Goal: Navigation & Orientation: Find specific page/section

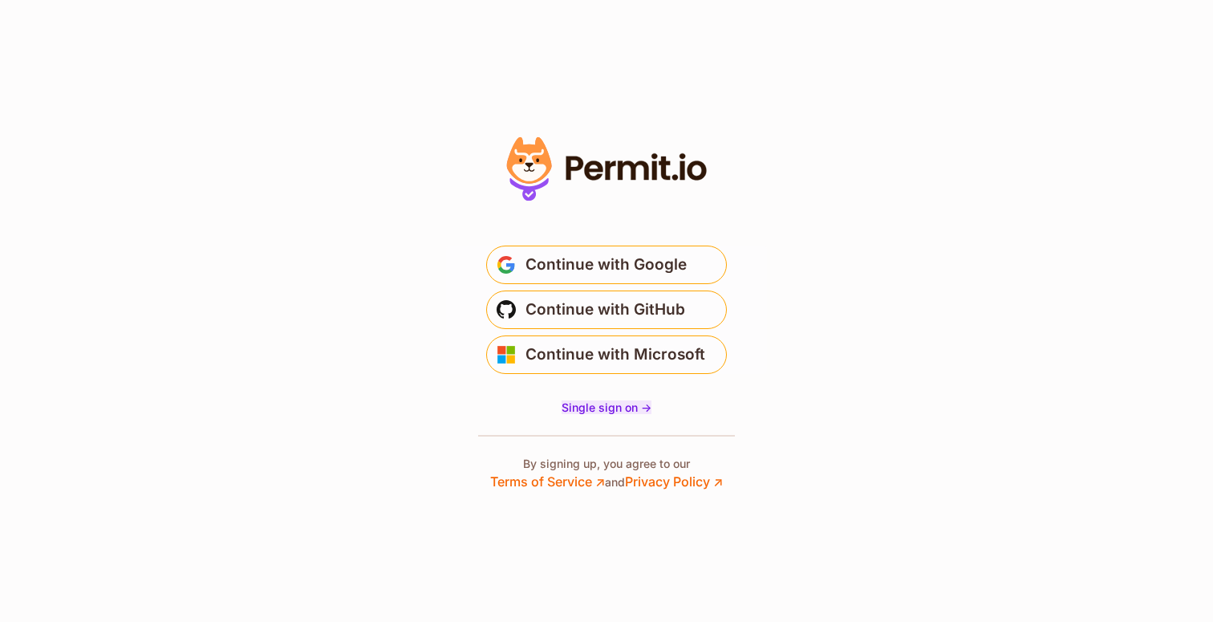
click at [616, 413] on span "Single sign on ->" at bounding box center [607, 407] width 90 height 14
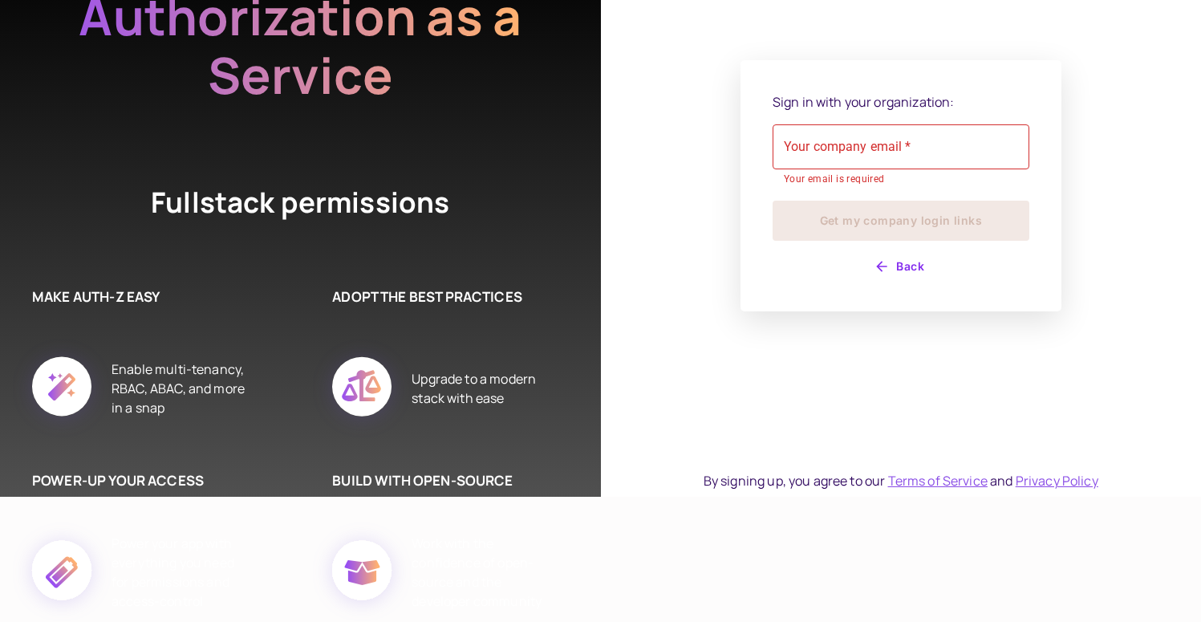
scroll to position [116, 0]
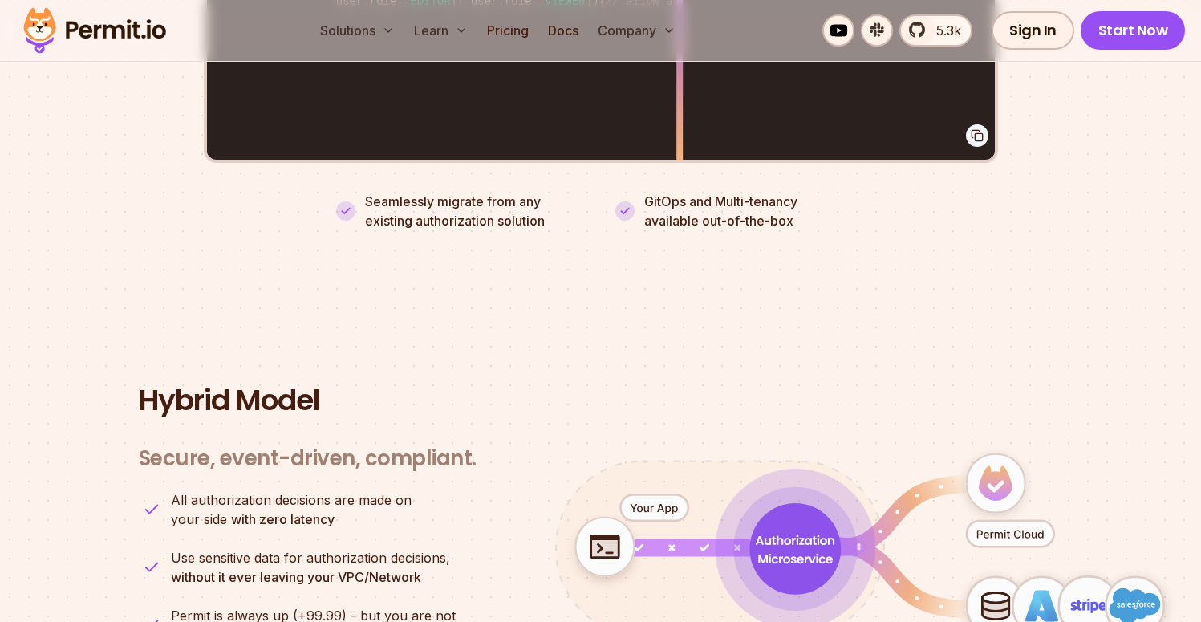
scroll to position [4134, 0]
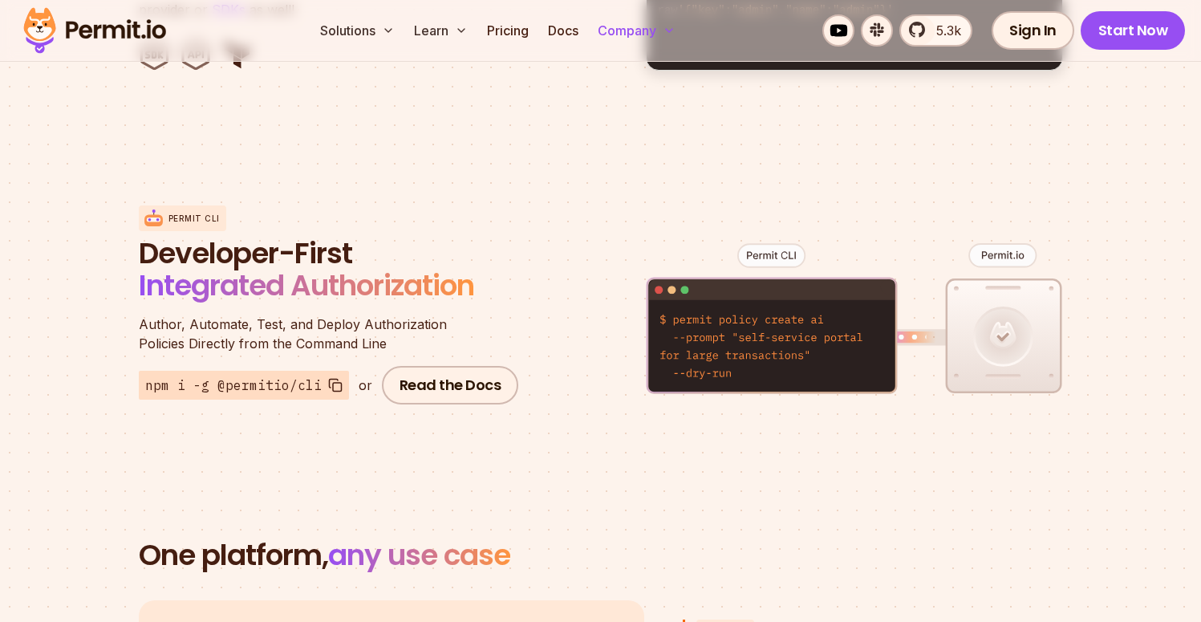
scroll to position [1861, 0]
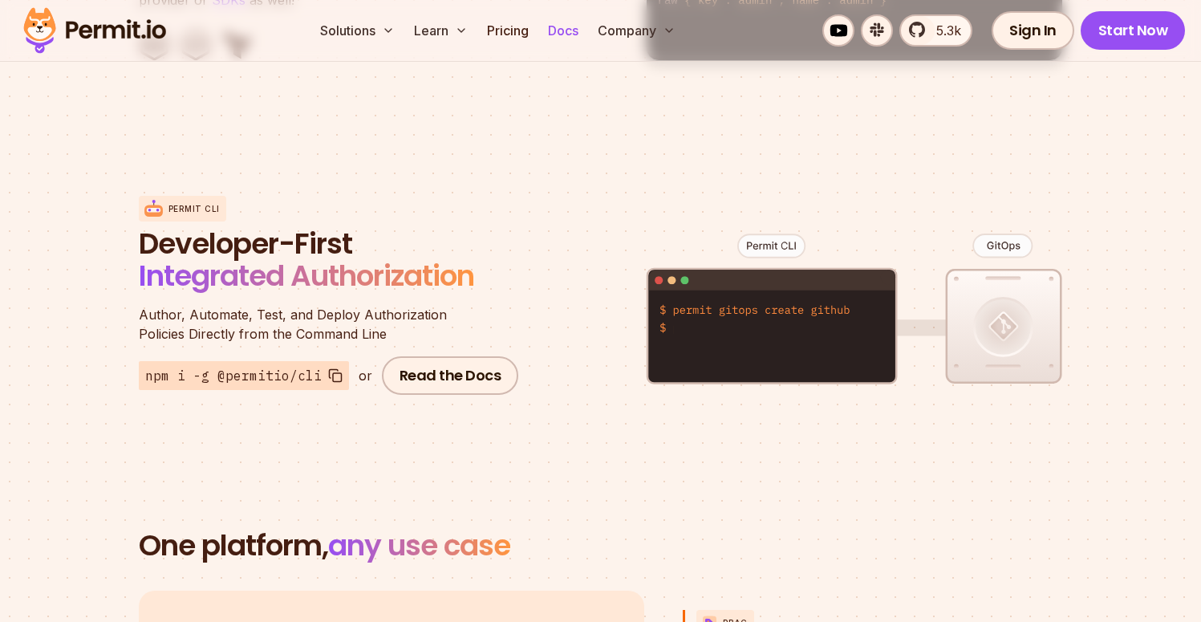
click at [573, 31] on link "Docs" at bounding box center [563, 30] width 43 height 32
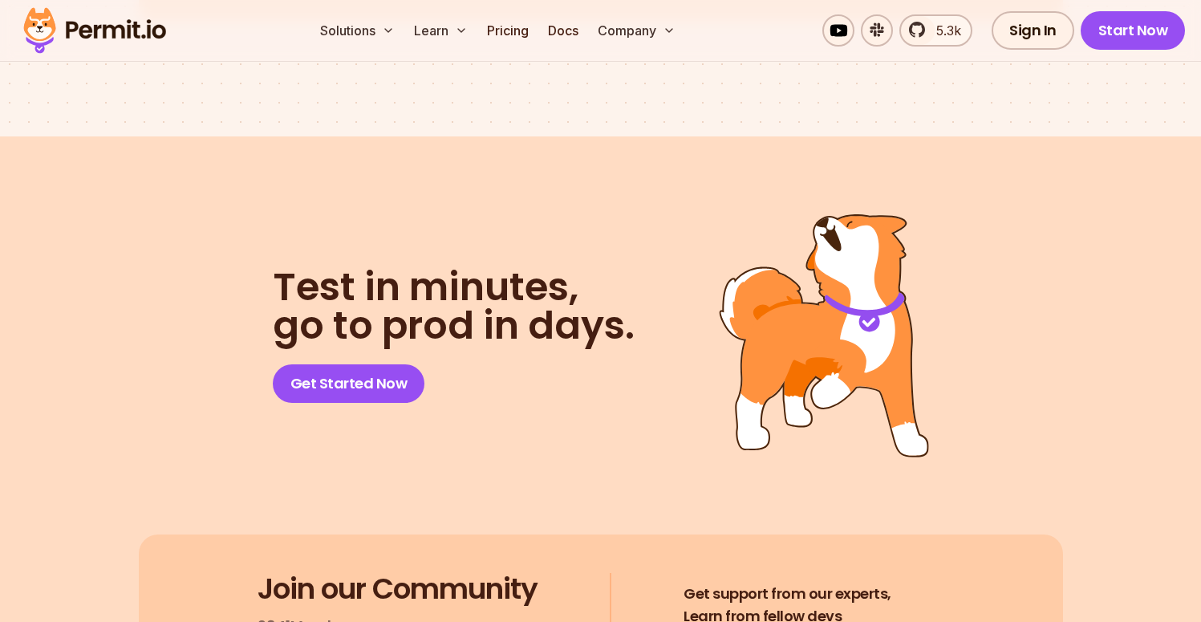
scroll to position [8258, 0]
